Goal: Information Seeking & Learning: Learn about a topic

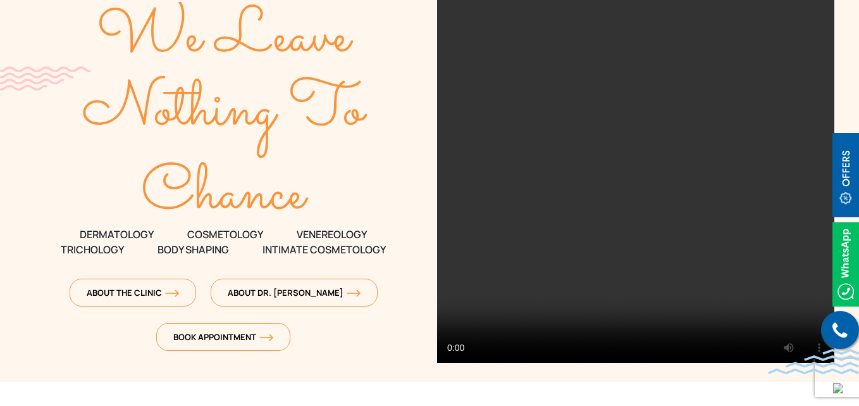
scroll to position [75, 0]
click at [283, 252] on span "Intimate Cosmetology" at bounding box center [324, 248] width 123 height 15
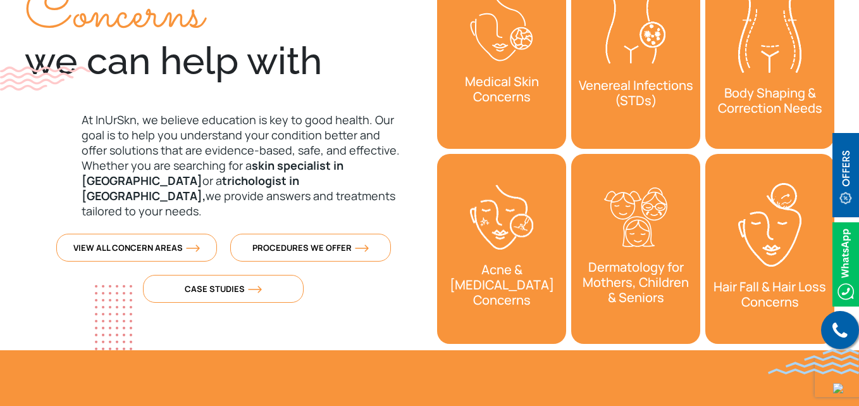
scroll to position [504, 0]
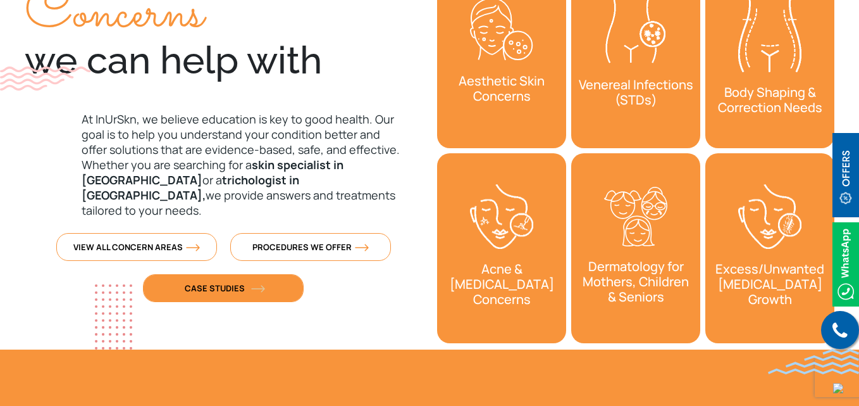
click at [260, 285] on img at bounding box center [258, 289] width 14 height 8
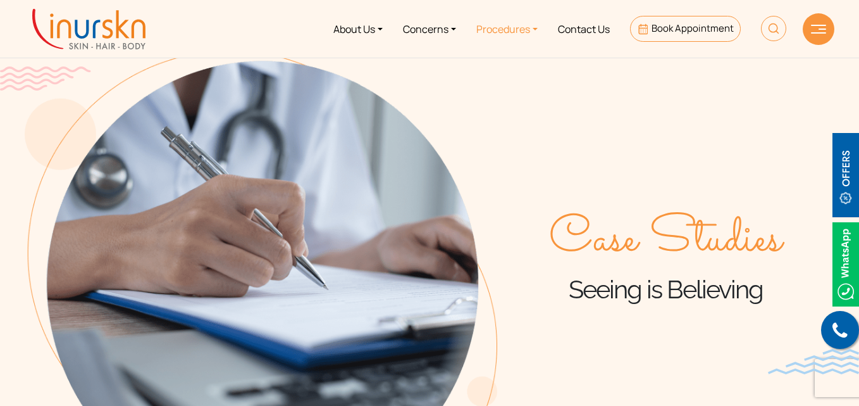
click at [495, 34] on link "Procedures" at bounding box center [507, 28] width 82 height 47
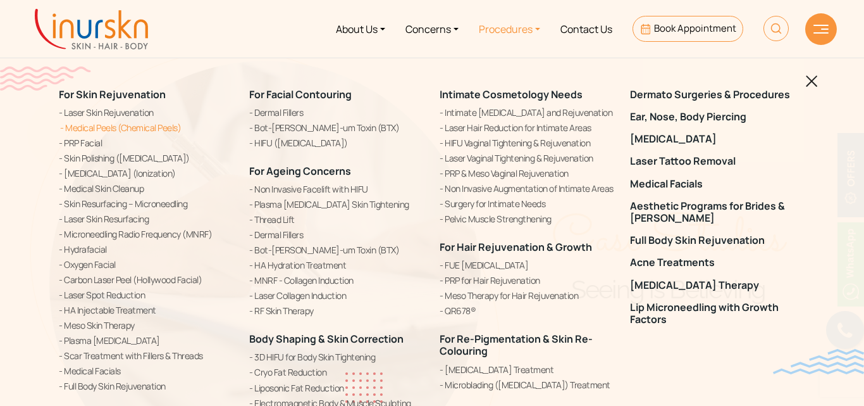
click at [84, 127] on link "Medical Peels (Chemical Peels)" at bounding box center [146, 127] width 175 height 13
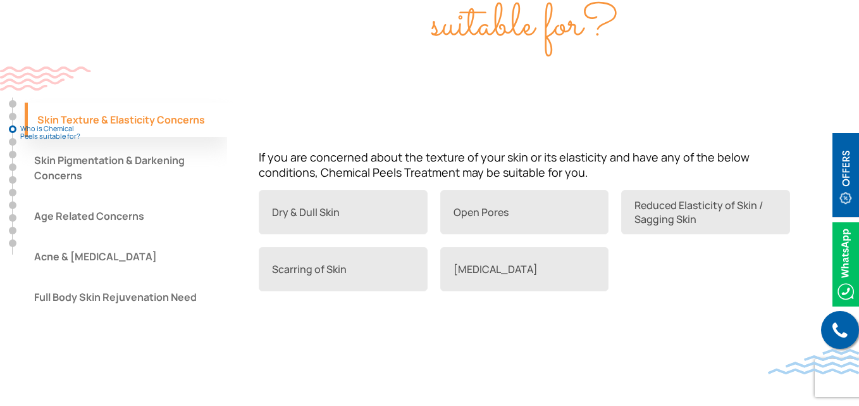
scroll to position [1065, 0]
click at [69, 201] on button "Age Related Concerns" at bounding box center [126, 216] width 202 height 34
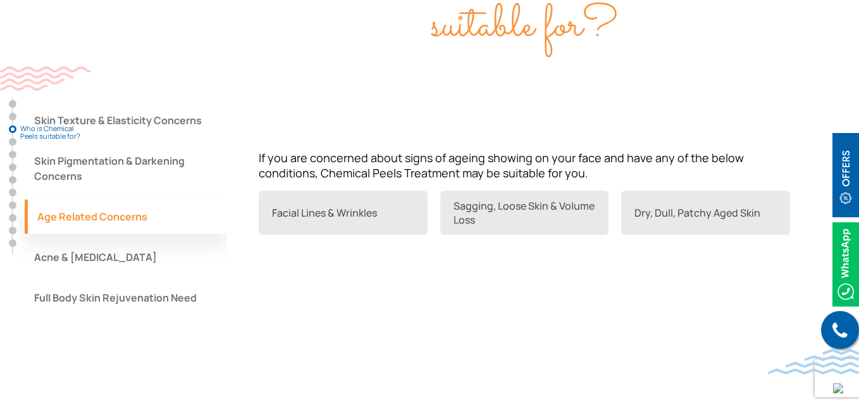
click at [182, 149] on button "Skin Pigmentation & Darkening Concerns" at bounding box center [126, 168] width 202 height 49
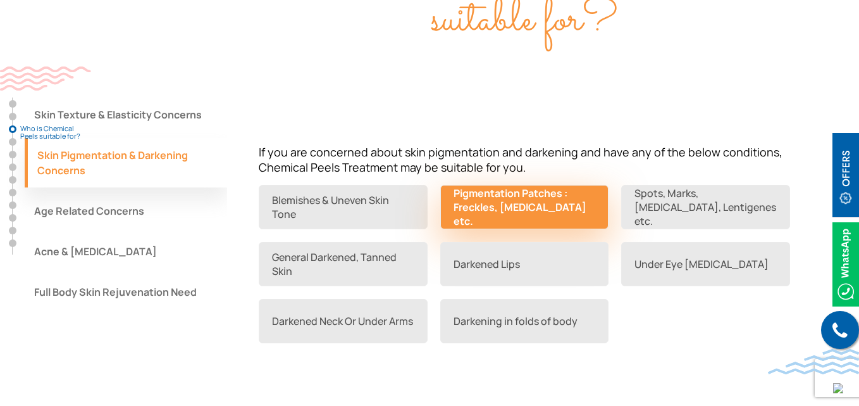
scroll to position [1072, 0]
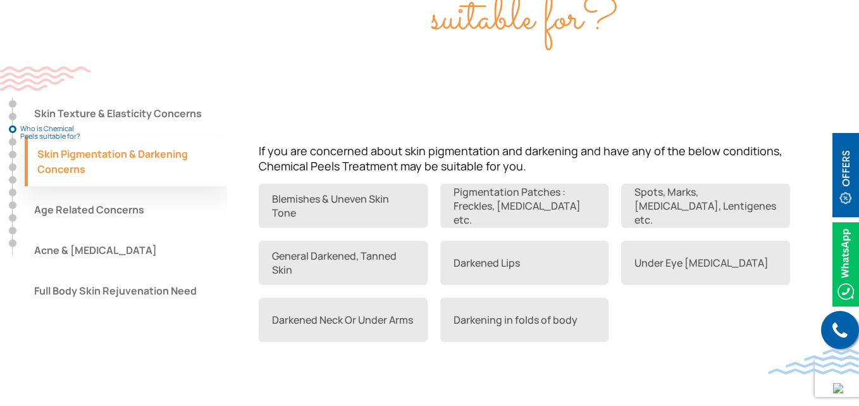
click at [92, 239] on button "Acne & [MEDICAL_DATA]" at bounding box center [126, 250] width 202 height 34
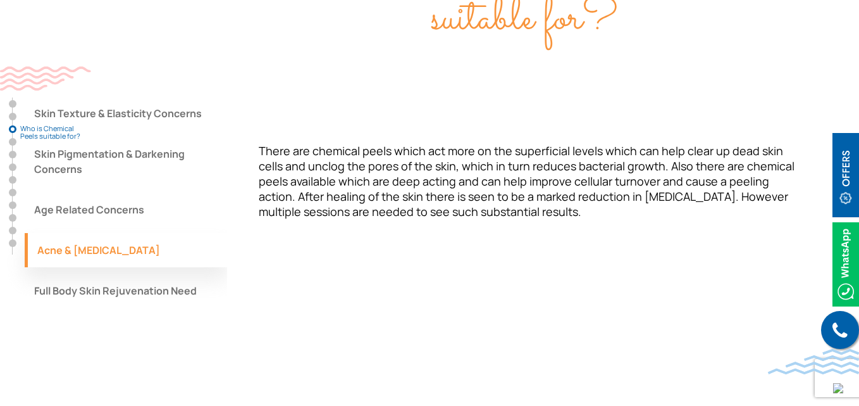
click at [123, 96] on button "Skin Texture & Elasticity Concerns" at bounding box center [126, 113] width 202 height 34
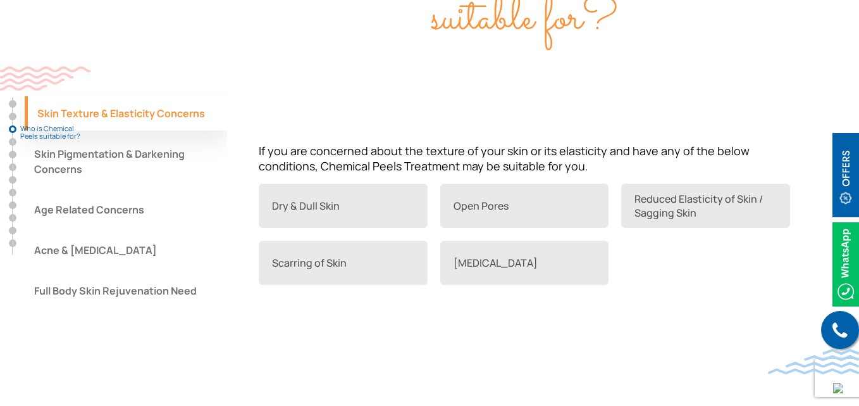
click at [115, 152] on button "Skin Pigmentation & Darkening Concerns" at bounding box center [126, 161] width 202 height 49
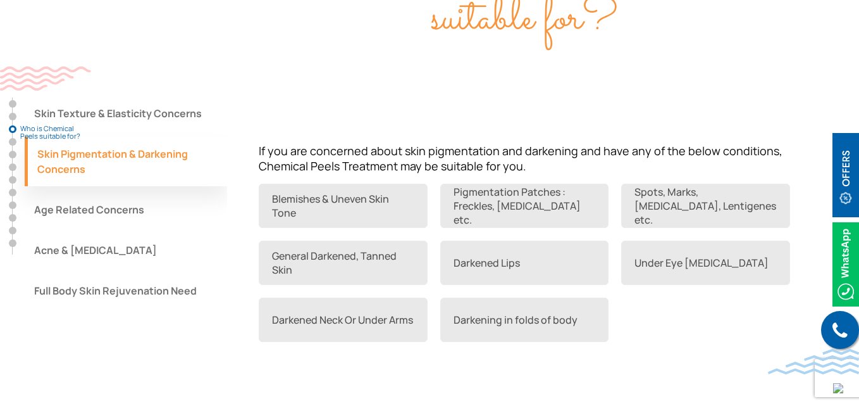
click at [106, 192] on button "Age Related Concerns" at bounding box center [126, 209] width 202 height 34
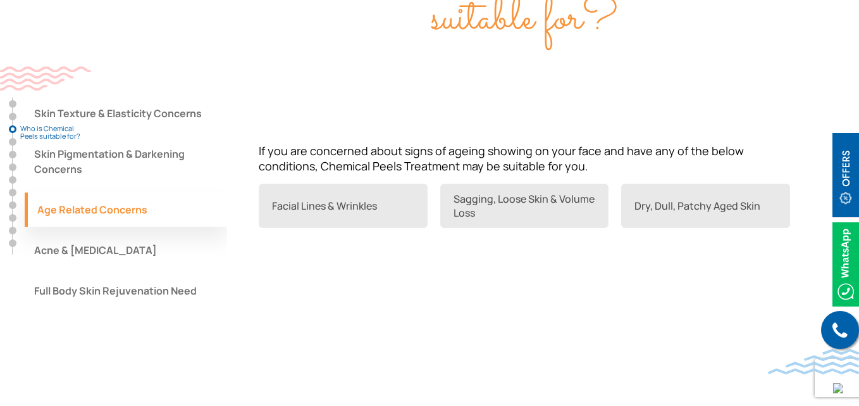
click at [88, 233] on button "Acne & [MEDICAL_DATA]" at bounding box center [126, 250] width 202 height 34
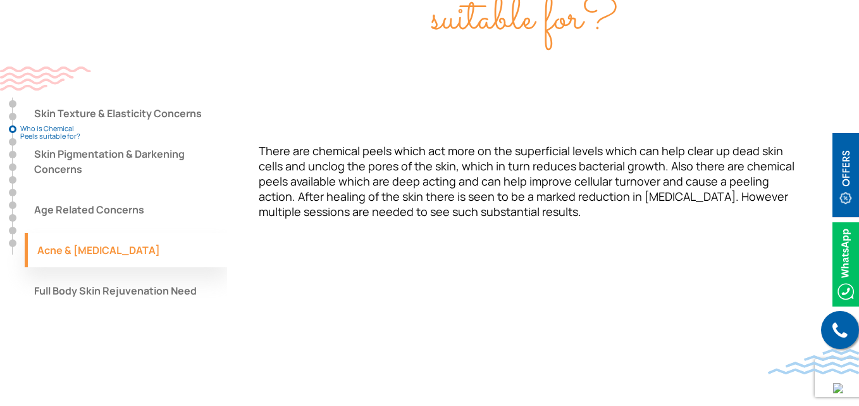
click at [106, 273] on button "Full Body Skin Rejuvenation Need" at bounding box center [126, 290] width 202 height 34
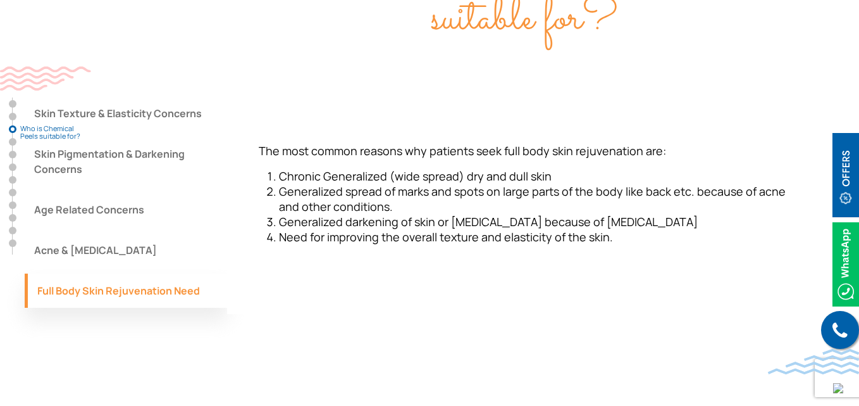
click at [56, 90] on img at bounding box center [45, 78] width 91 height 24
click at [57, 105] on button "Skin Texture & Elasticity Concerns" at bounding box center [126, 113] width 202 height 34
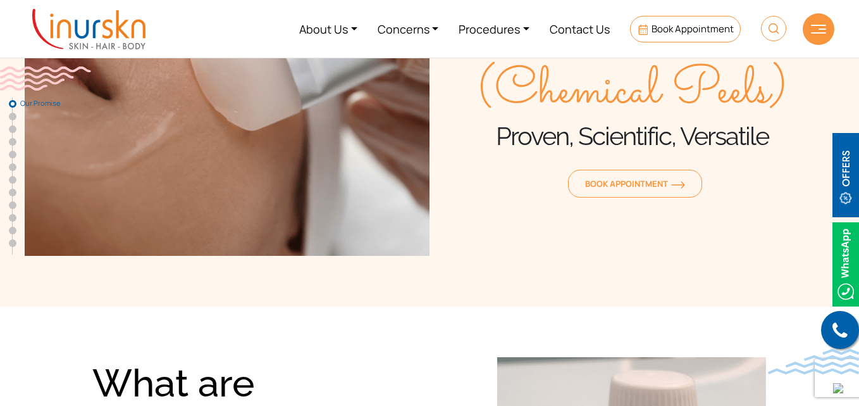
scroll to position [0, 0]
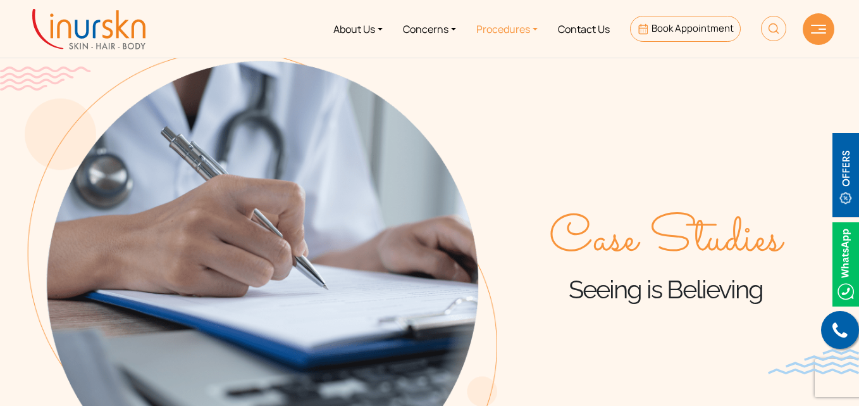
click at [510, 21] on link "Procedures" at bounding box center [507, 28] width 82 height 47
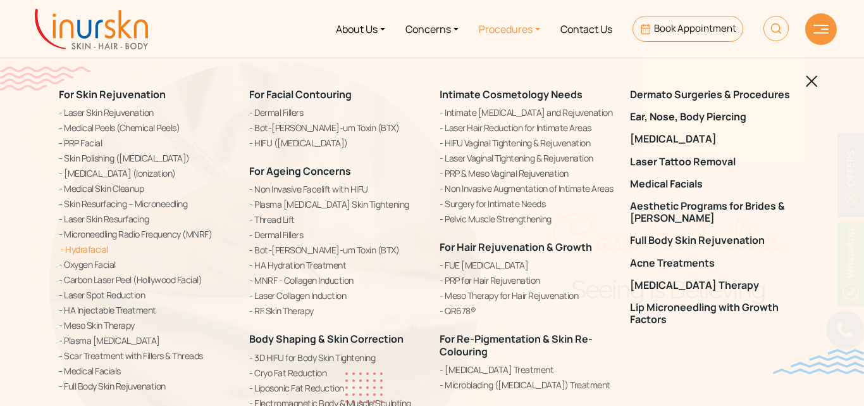
click at [92, 247] on link "Hydrafacial" at bounding box center [146, 248] width 175 height 13
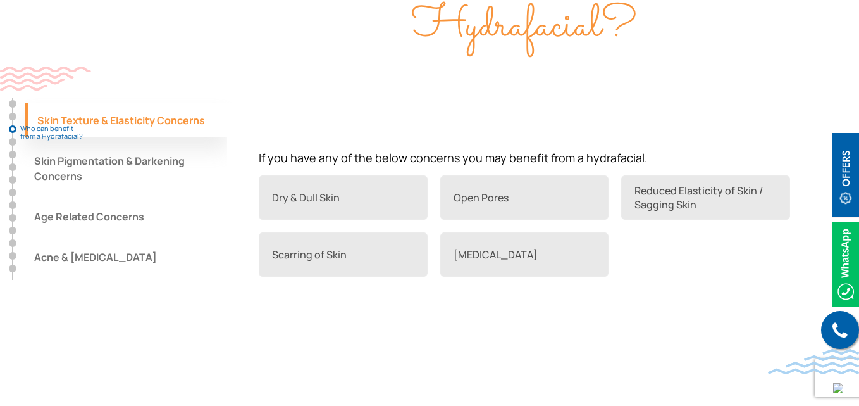
scroll to position [1223, 0]
